Goal: Task Accomplishment & Management: Manage account settings

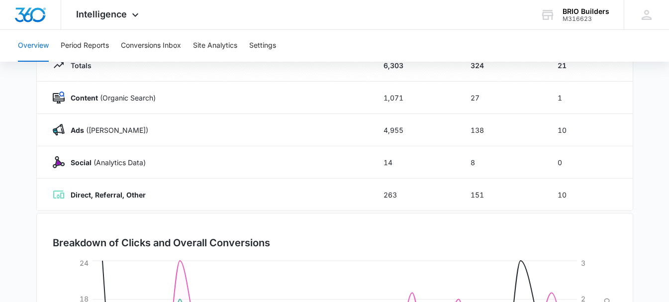
scroll to position [149, 0]
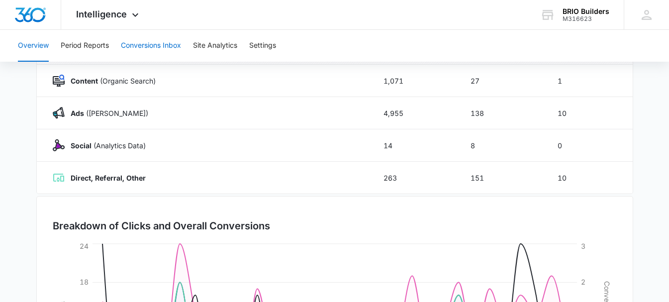
click at [128, 46] on button "Conversions Inbox" at bounding box center [151, 46] width 60 height 32
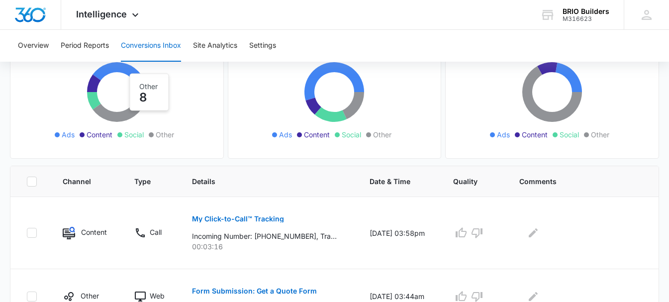
scroll to position [149, 0]
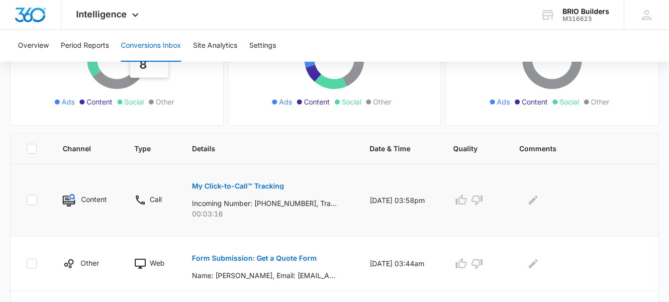
click at [225, 182] on button "My Click-to-Call™ Tracking" at bounding box center [238, 186] width 92 height 24
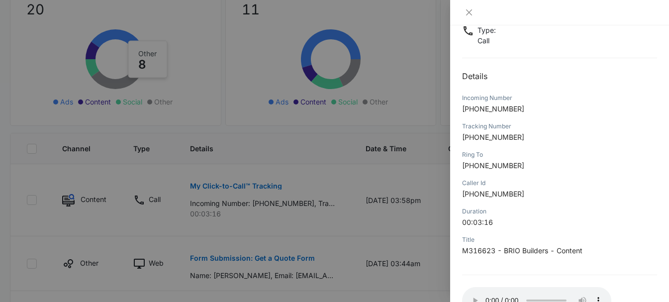
scroll to position [139, 0]
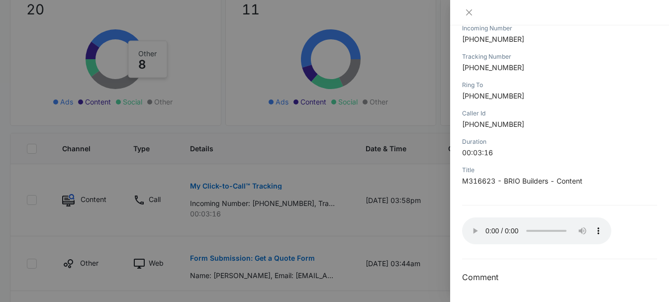
click at [437, 176] on div at bounding box center [334, 151] width 669 height 302
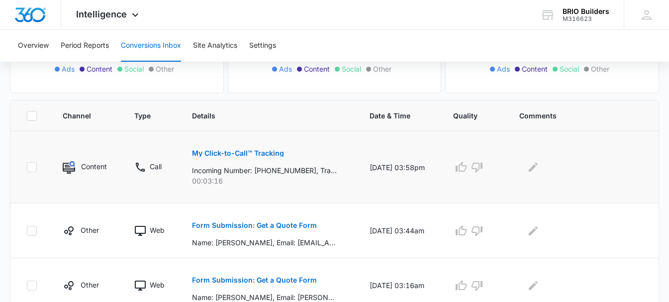
scroll to position [199, 0]
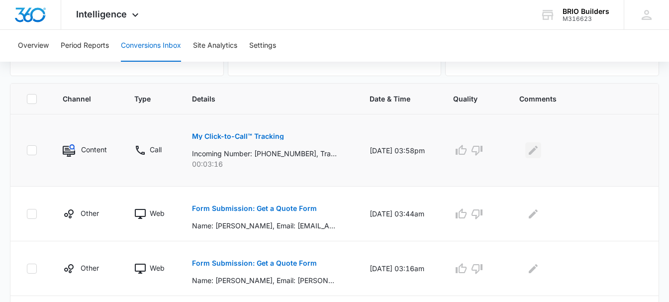
click at [535, 149] on icon "Edit Comments" at bounding box center [533, 150] width 12 height 12
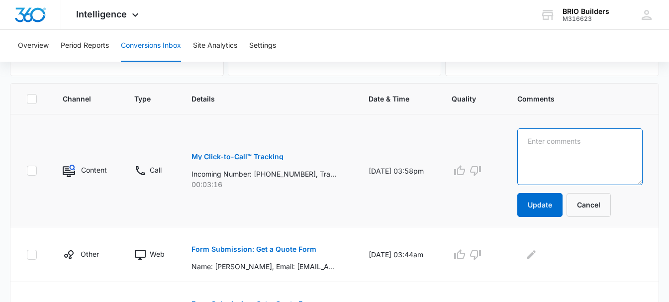
click at [534, 140] on textarea at bounding box center [579, 156] width 125 height 57
click at [557, 142] on textarea "Professtional Photographer" at bounding box center [579, 156] width 125 height 57
type textarea "Professional Photographer"
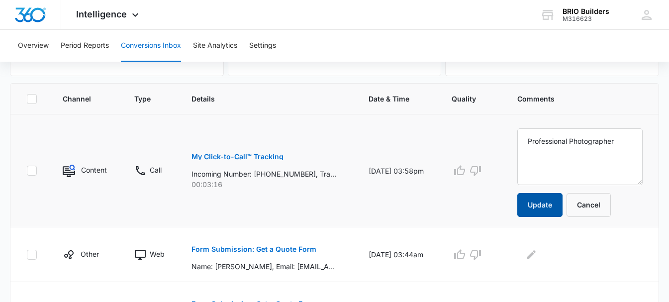
click at [554, 205] on button "Update" at bounding box center [539, 205] width 45 height 24
click at [549, 201] on button "Update" at bounding box center [539, 205] width 45 height 24
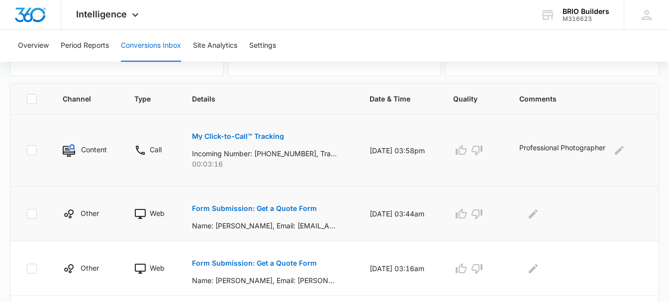
click at [277, 208] on p "Form Submission: Get a Quote Form" at bounding box center [254, 208] width 125 height 7
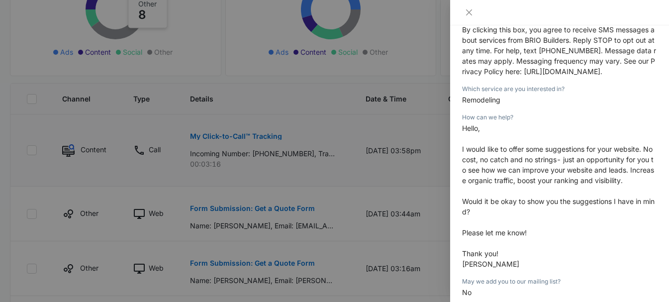
scroll to position [249, 0]
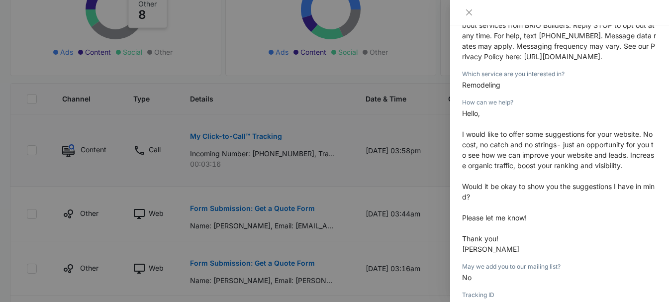
click at [404, 195] on div at bounding box center [334, 151] width 669 height 302
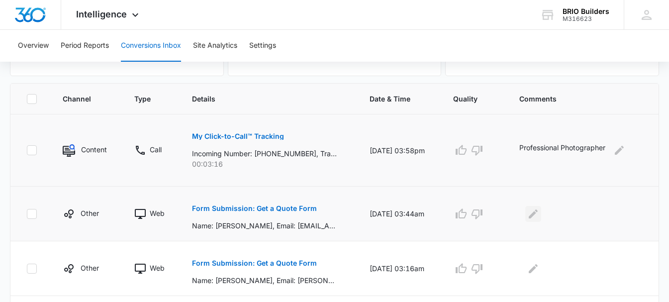
click at [535, 216] on icon "Edit Comments" at bounding box center [533, 213] width 9 height 9
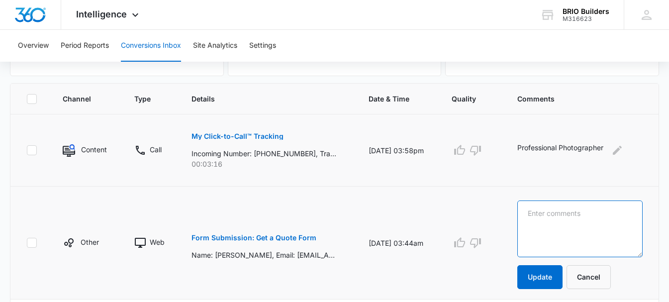
click at [539, 211] on textarea at bounding box center [579, 228] width 125 height 57
type textarea "Website services."
click at [463, 247] on icon "button" at bounding box center [459, 242] width 11 height 10
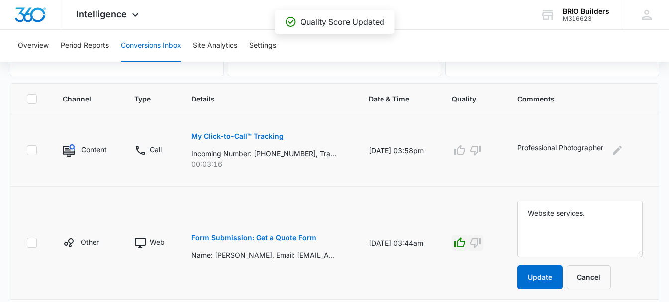
click at [481, 241] on icon "button" at bounding box center [475, 243] width 12 height 12
click at [534, 280] on button "Update" at bounding box center [539, 277] width 45 height 24
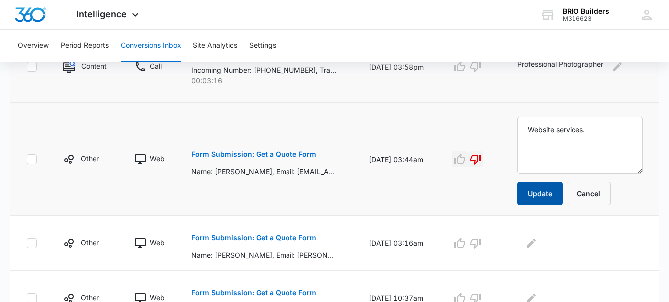
scroll to position [298, 0]
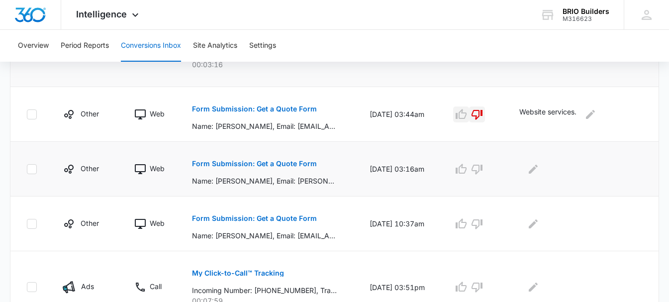
click at [306, 224] on button "Form Submission: Get a Quote Form" at bounding box center [254, 218] width 125 height 24
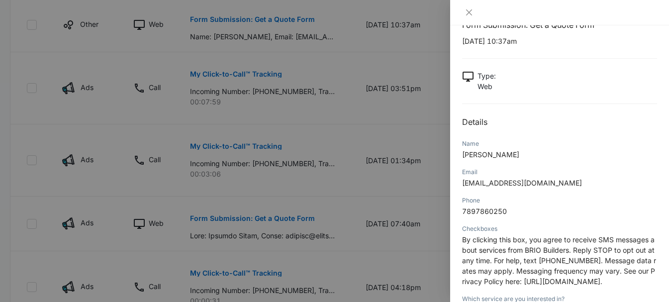
scroll to position [0, 0]
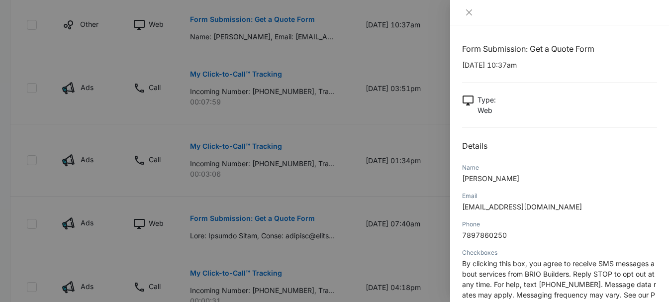
click at [425, 181] on div at bounding box center [334, 151] width 669 height 302
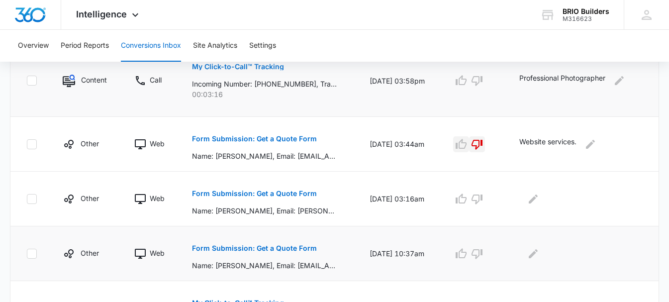
scroll to position [298, 0]
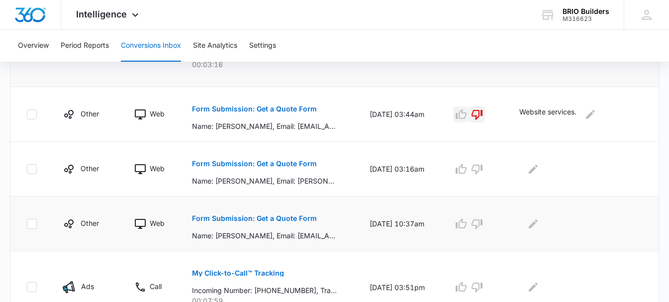
click at [283, 221] on p "Form Submission: Get a Quote Form" at bounding box center [254, 218] width 125 height 7
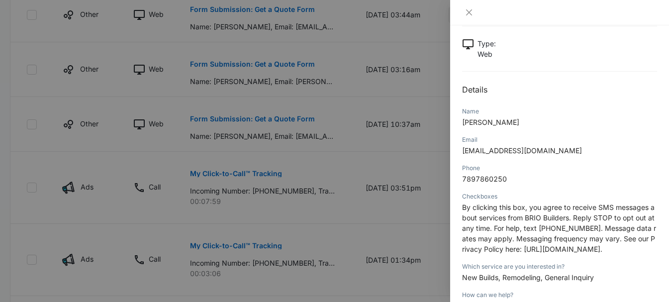
scroll to position [31, 0]
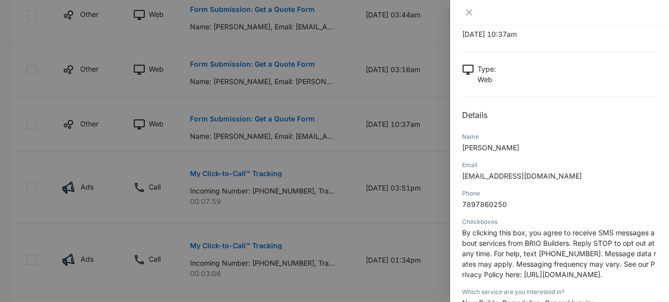
click at [427, 38] on div at bounding box center [334, 151] width 669 height 302
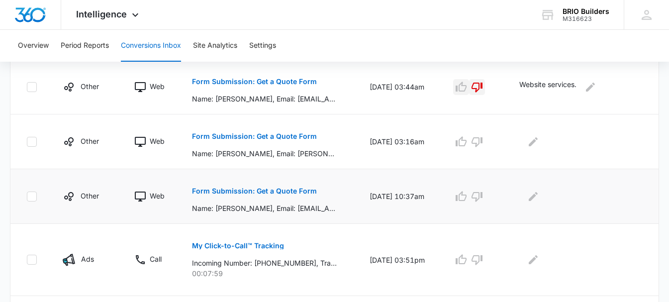
scroll to position [348, 0]
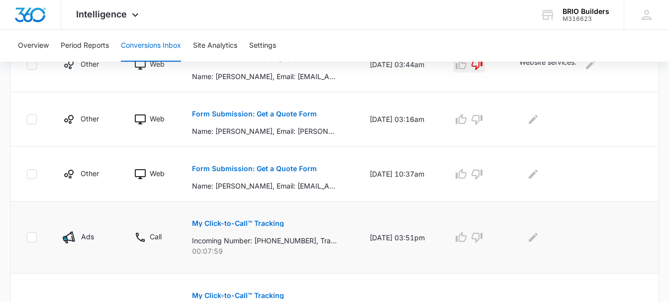
click at [275, 228] on button "My Click-to-Call™ Tracking" at bounding box center [238, 223] width 92 height 24
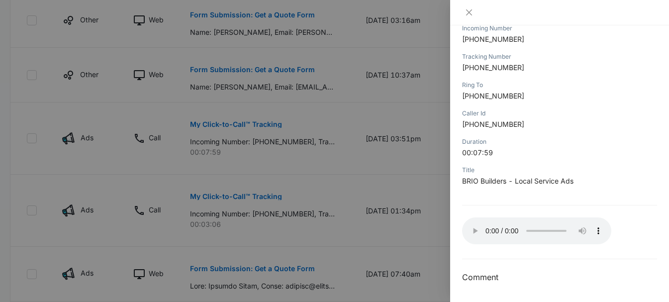
scroll to position [447, 0]
click at [412, 242] on div at bounding box center [334, 151] width 669 height 302
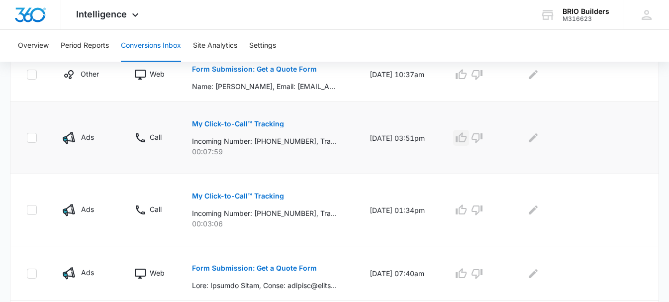
click at [467, 137] on icon "button" at bounding box center [461, 138] width 12 height 12
click at [534, 140] on icon "Edit Comments" at bounding box center [533, 137] width 9 height 9
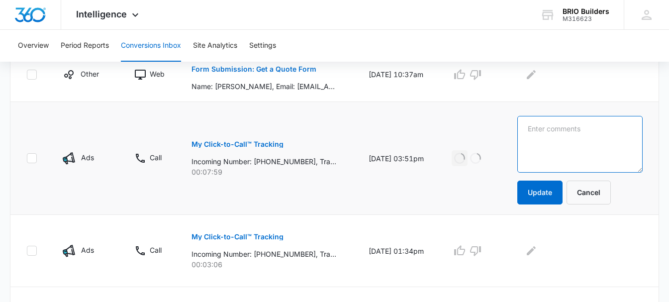
click at [533, 131] on textarea at bounding box center [579, 144] width 125 height 57
type textarea "C"
type textarea "Rental property - make ready project."
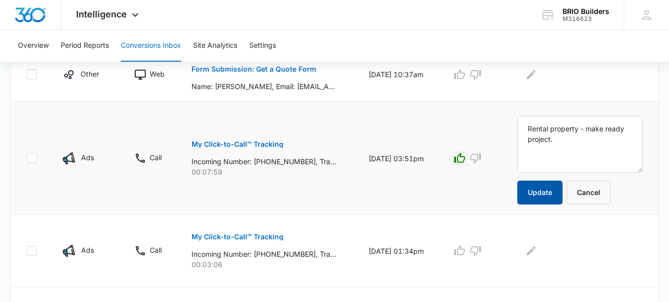
click at [536, 187] on button "Update" at bounding box center [539, 192] width 45 height 24
click at [249, 241] on button "My Click-to-Call™ Tracking" at bounding box center [237, 237] width 92 height 24
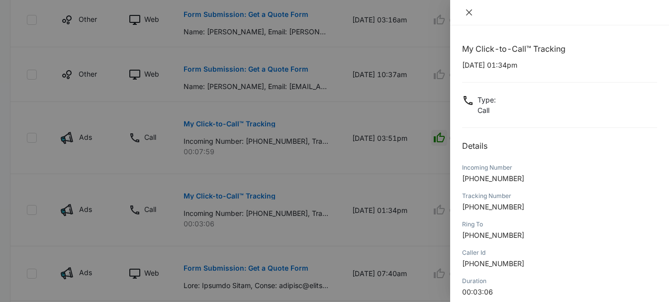
click at [469, 14] on icon "close" at bounding box center [469, 12] width 8 height 8
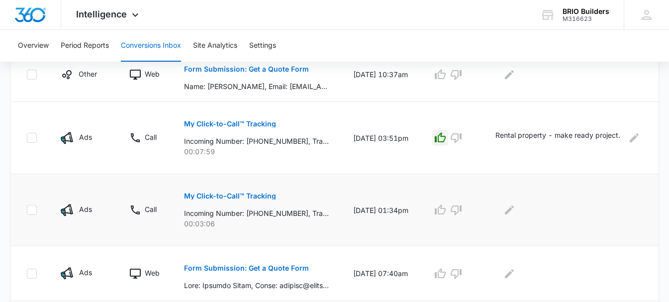
click at [252, 197] on p "My Click-to-Call™ Tracking" at bounding box center [230, 195] width 92 height 7
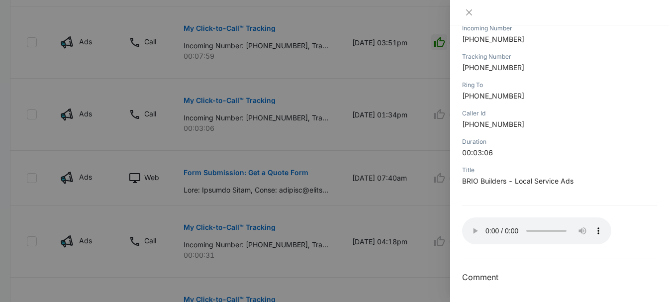
scroll to position [547, 0]
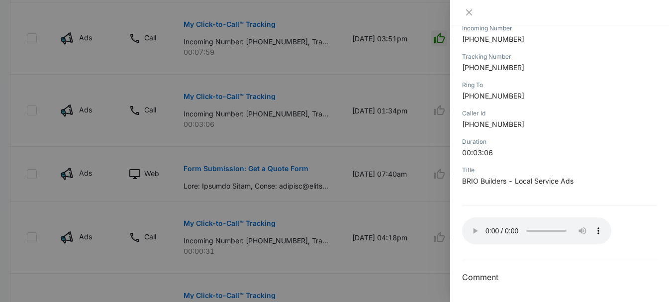
click at [474, 7] on div at bounding box center [559, 12] width 219 height 25
click at [469, 12] on icon "close" at bounding box center [469, 12] width 6 height 6
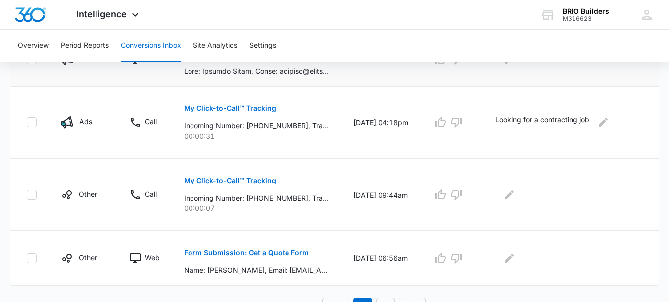
scroll to position [676, 0]
